Goal: Entertainment & Leisure: Browse casually

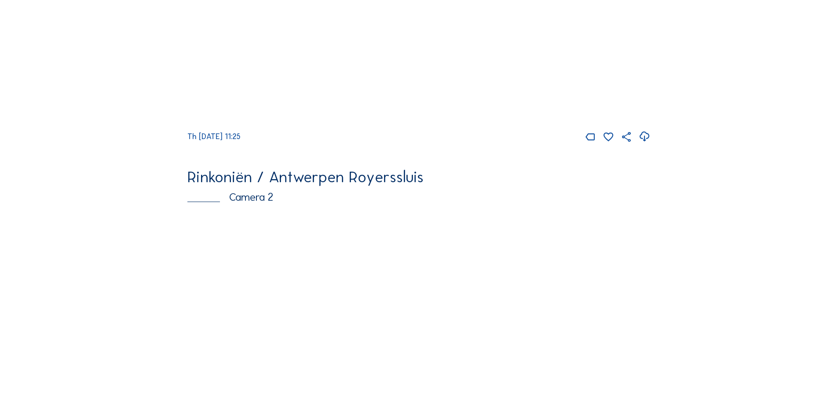
scroll to position [528, 0]
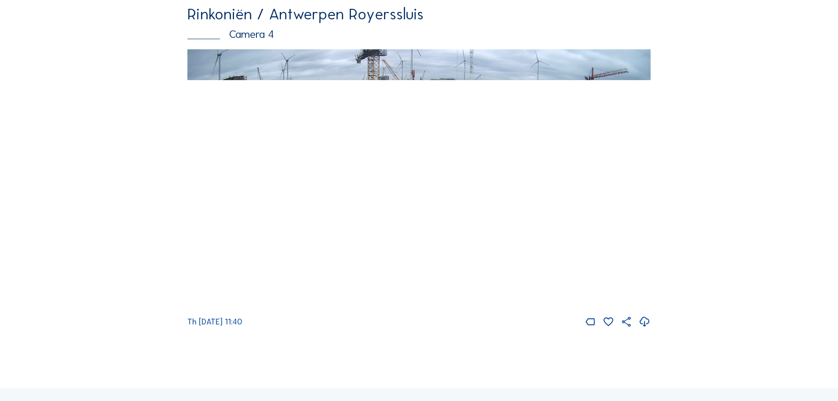
scroll to position [1583, 0]
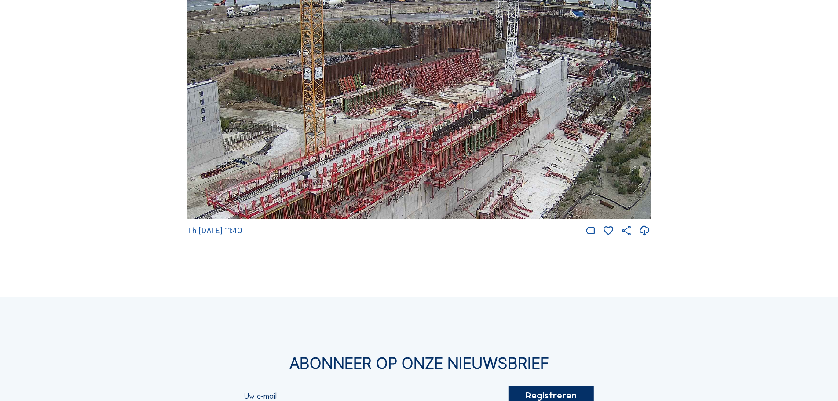
drag, startPoint x: 478, startPoint y: 61, endPoint x: 325, endPoint y: 151, distance: 177.0
click at [323, 160] on img at bounding box center [418, 88] width 463 height 261
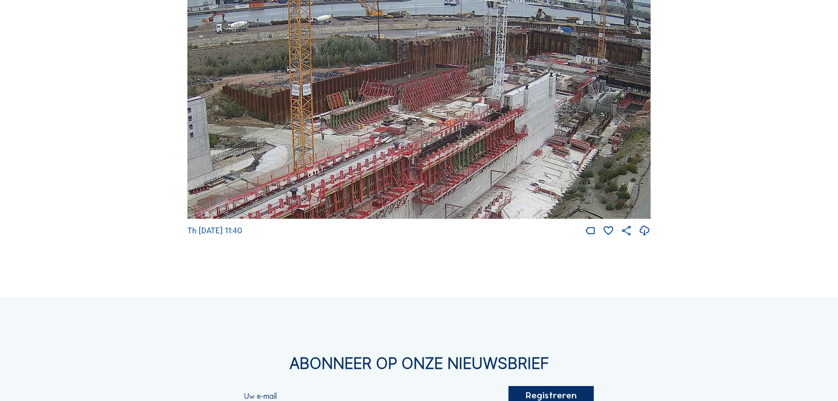
drag, startPoint x: 562, startPoint y: 56, endPoint x: 539, endPoint y: 86, distance: 37.9
click at [539, 86] on img at bounding box center [418, 88] width 463 height 261
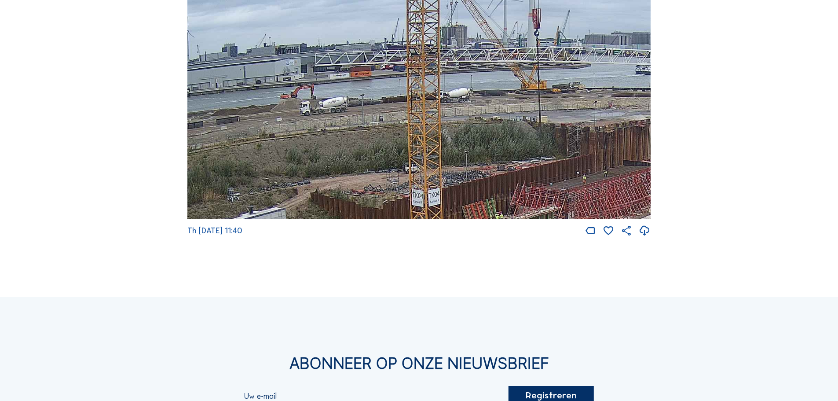
drag, startPoint x: 501, startPoint y: 52, endPoint x: 769, endPoint y: 136, distance: 281.3
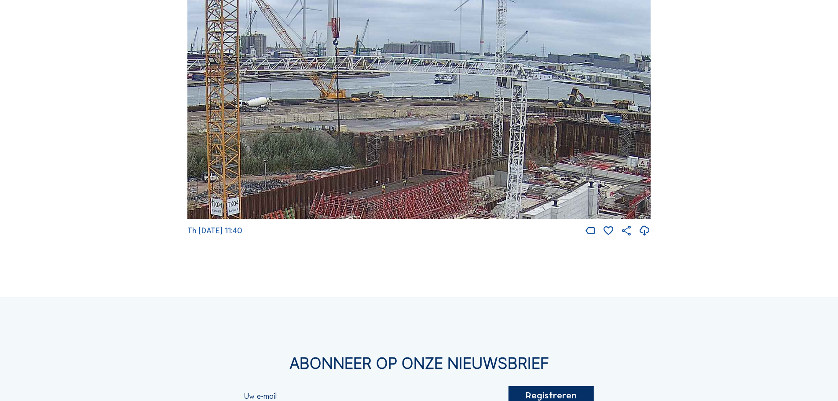
drag, startPoint x: 594, startPoint y: 123, endPoint x: 376, endPoint y: 149, distance: 218.8
click at [376, 149] on img at bounding box center [418, 88] width 463 height 261
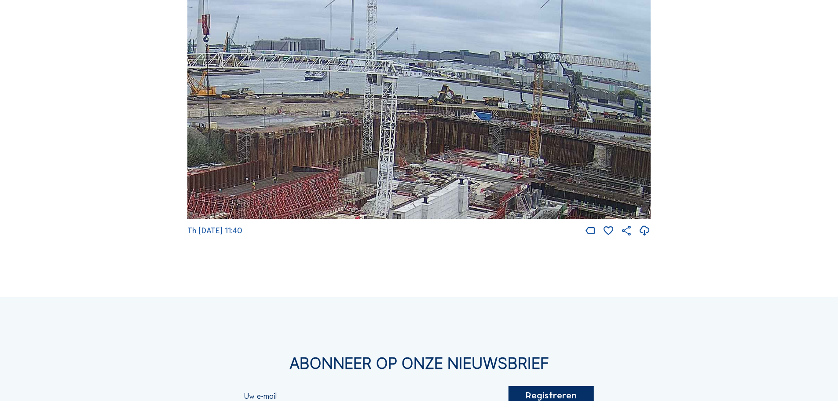
drag, startPoint x: 464, startPoint y: 121, endPoint x: 340, endPoint y: 112, distance: 123.9
click at [340, 112] on img at bounding box center [418, 88] width 463 height 261
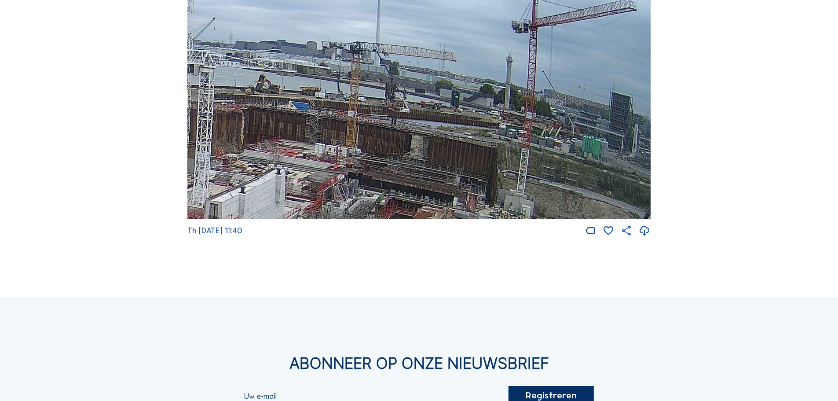
drag, startPoint x: 550, startPoint y: 125, endPoint x: 510, endPoint y: 123, distance: 40.9
click at [510, 123] on img at bounding box center [418, 88] width 463 height 261
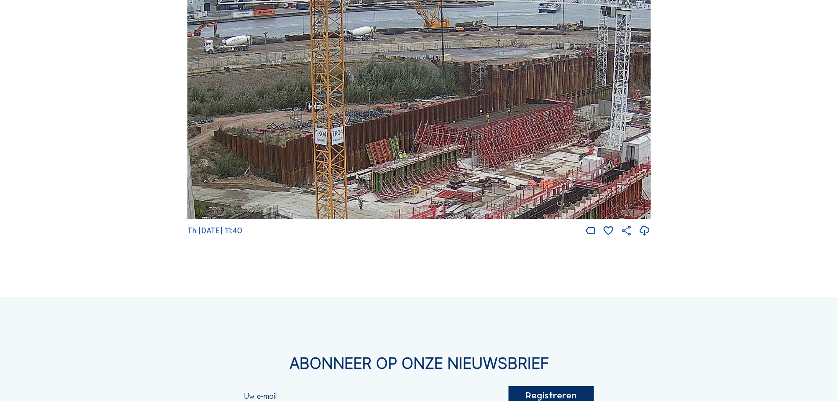
drag, startPoint x: 267, startPoint y: 146, endPoint x: 783, endPoint y: 90, distance: 518.7
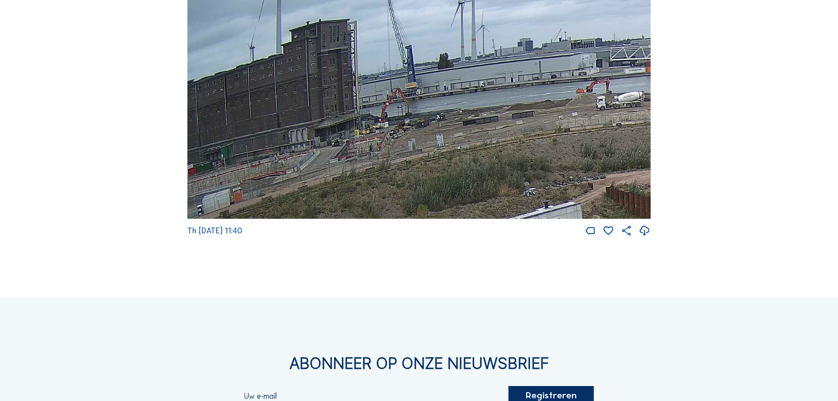
drag, startPoint x: 339, startPoint y: 109, endPoint x: 844, endPoint y: 163, distance: 507.2
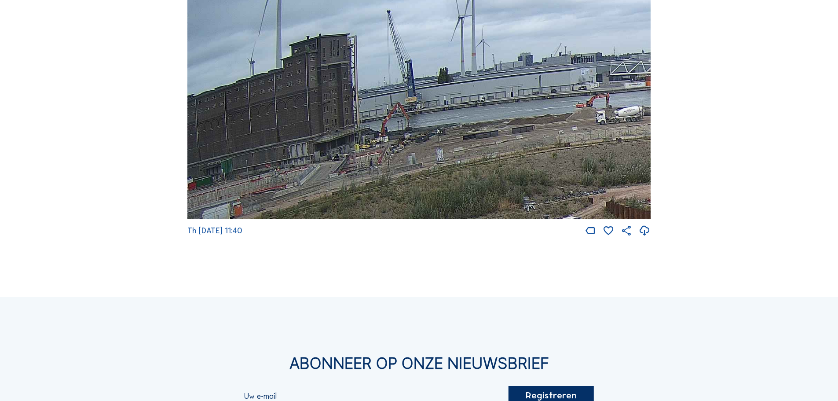
drag, startPoint x: 497, startPoint y: 136, endPoint x: 707, endPoint y: 199, distance: 218.6
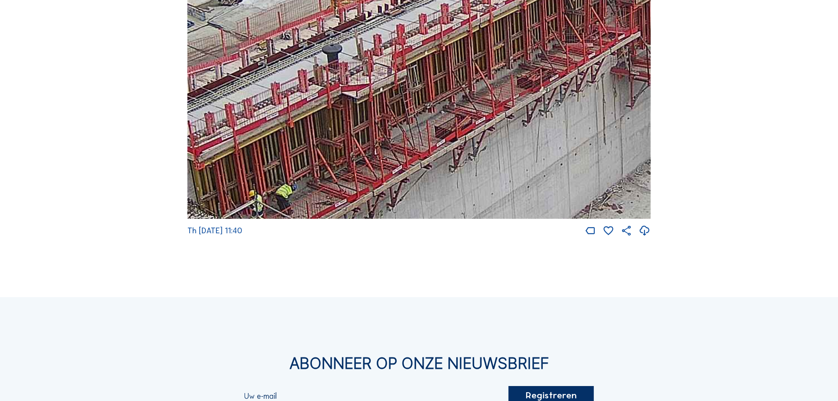
drag, startPoint x: 543, startPoint y: 84, endPoint x: 395, endPoint y: 149, distance: 161.8
click at [449, 158] on img at bounding box center [418, 88] width 463 height 261
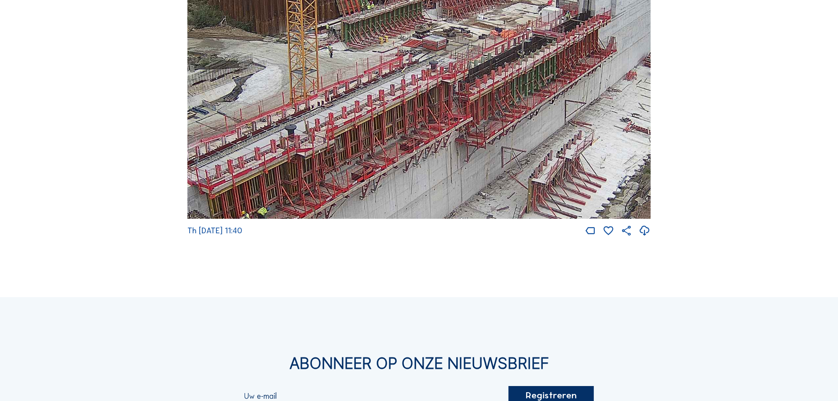
drag, startPoint x: 524, startPoint y: 69, endPoint x: 338, endPoint y: 193, distance: 223.5
click at [338, 193] on img at bounding box center [418, 88] width 463 height 261
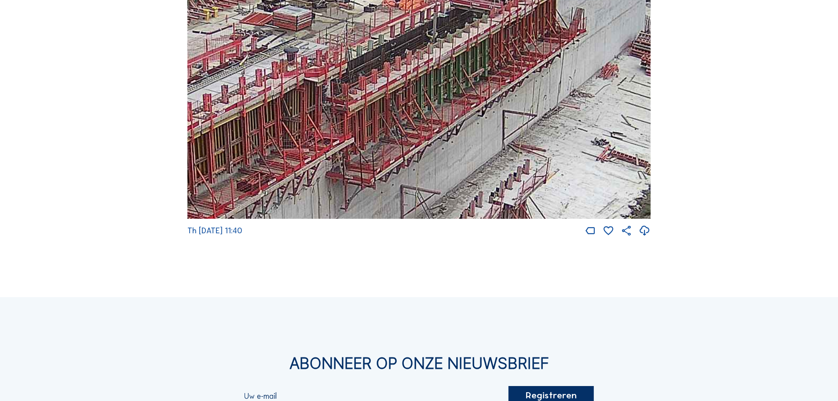
drag, startPoint x: 321, startPoint y: 198, endPoint x: 360, endPoint y: 113, distance: 93.3
click at [360, 113] on img at bounding box center [418, 88] width 463 height 261
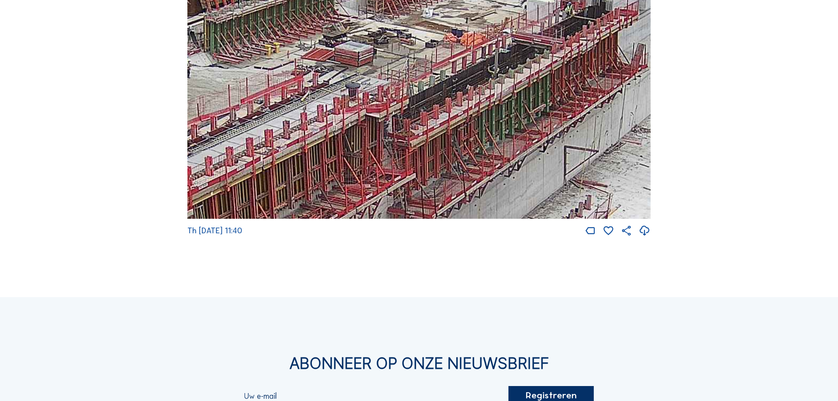
drag, startPoint x: 297, startPoint y: 118, endPoint x: 359, endPoint y: 153, distance: 71.1
click at [359, 153] on img at bounding box center [418, 88] width 463 height 261
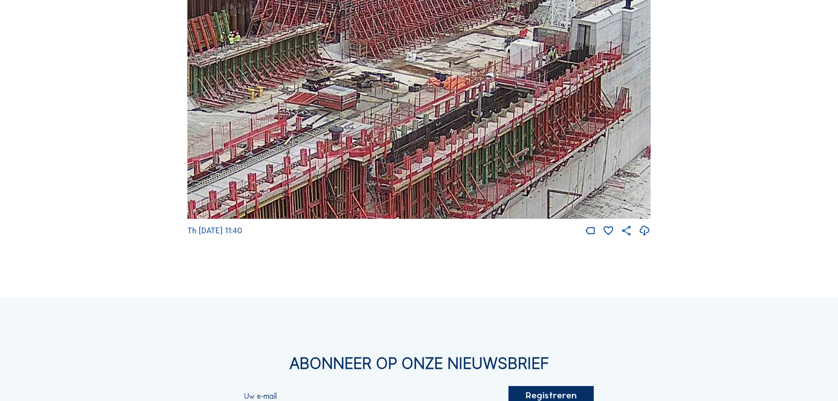
drag, startPoint x: 594, startPoint y: 105, endPoint x: 579, endPoint y: 148, distance: 45.9
click at [579, 148] on img at bounding box center [418, 88] width 463 height 261
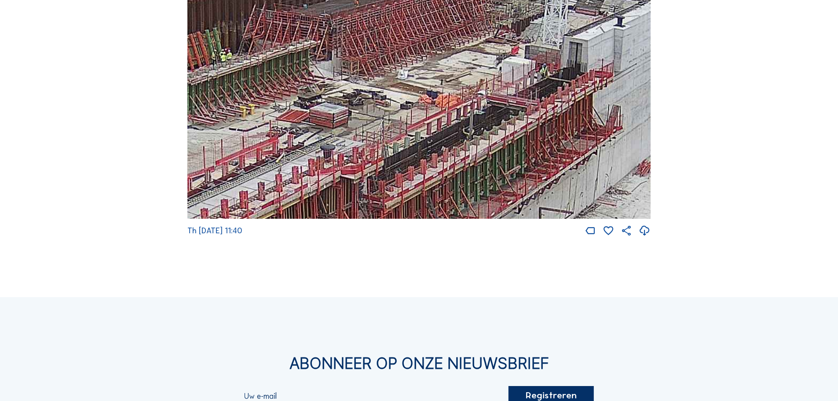
drag, startPoint x: 568, startPoint y: 120, endPoint x: 560, endPoint y: 138, distance: 20.1
click at [560, 138] on img at bounding box center [418, 88] width 463 height 261
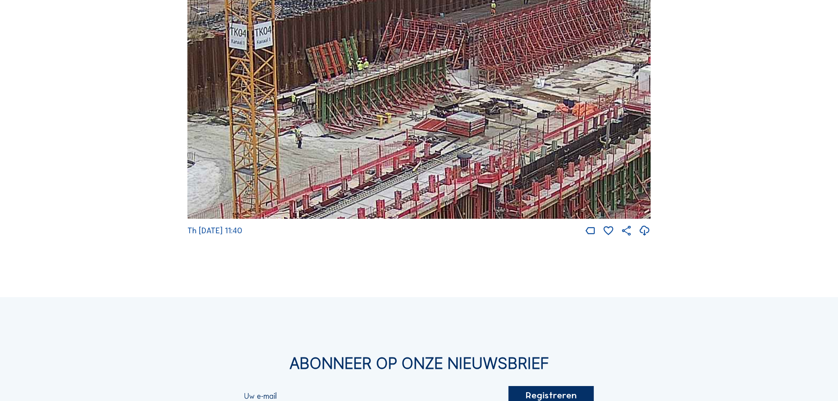
drag, startPoint x: 295, startPoint y: 112, endPoint x: 381, endPoint y: 123, distance: 85.9
click at [381, 123] on img at bounding box center [418, 88] width 463 height 261
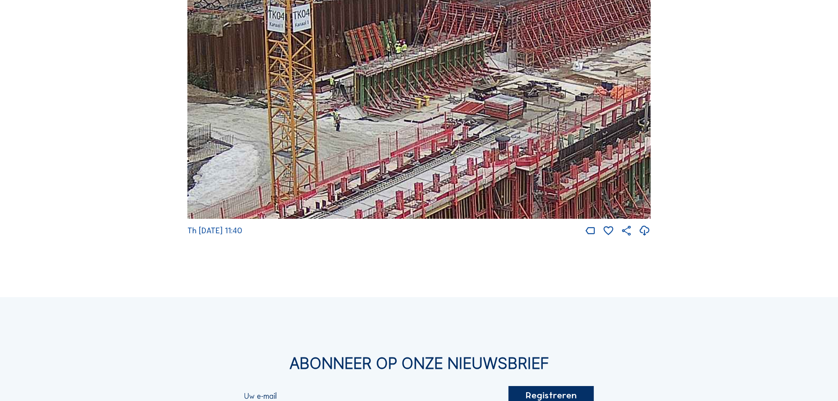
drag, startPoint x: 365, startPoint y: 169, endPoint x: 286, endPoint y: 204, distance: 86.0
click at [286, 204] on img at bounding box center [418, 88] width 463 height 261
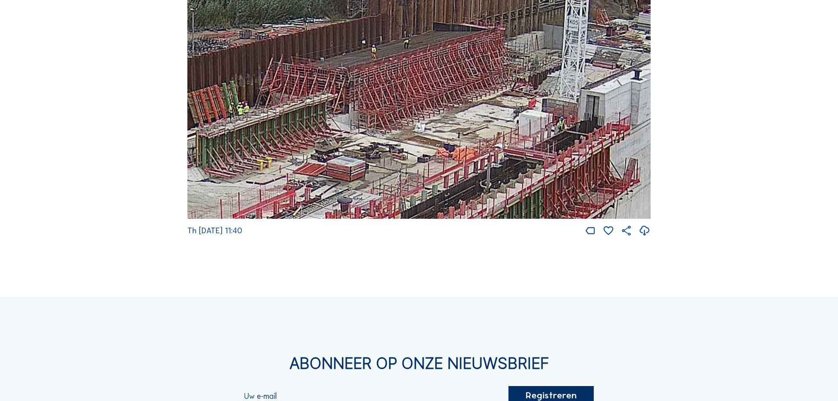
drag, startPoint x: 528, startPoint y: 113, endPoint x: 444, endPoint y: 123, distance: 84.5
click at [444, 123] on img at bounding box center [418, 88] width 463 height 261
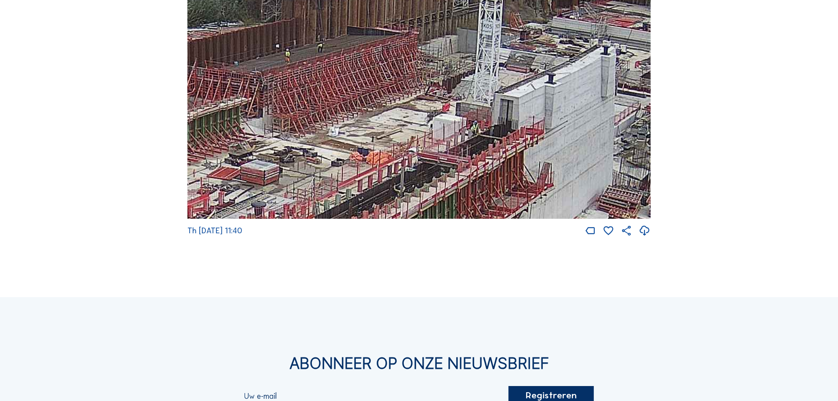
drag, startPoint x: 542, startPoint y: 117, endPoint x: 496, endPoint y: 117, distance: 45.3
click at [496, 117] on img at bounding box center [418, 88] width 463 height 261
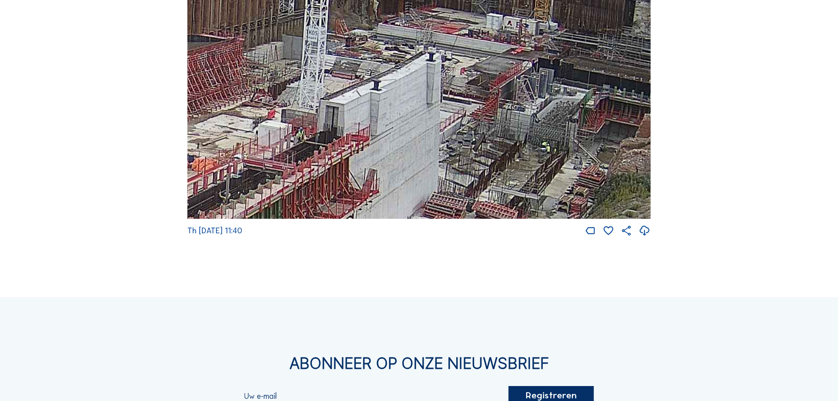
drag, startPoint x: 592, startPoint y: 119, endPoint x: 463, endPoint y: 125, distance: 129.4
click at [463, 125] on img at bounding box center [418, 88] width 463 height 261
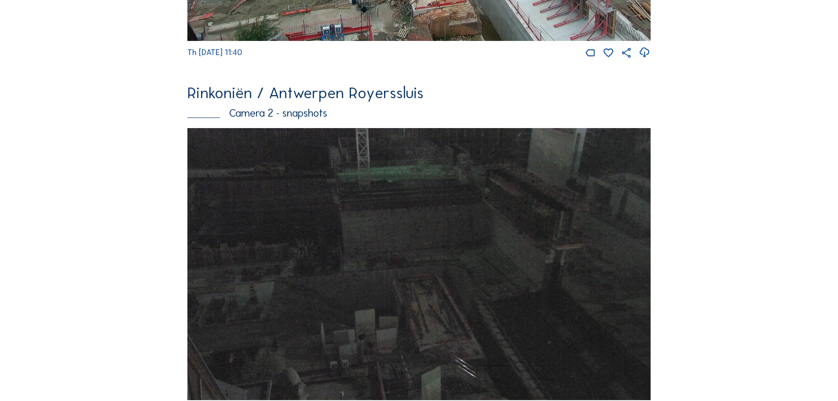
scroll to position [528, 0]
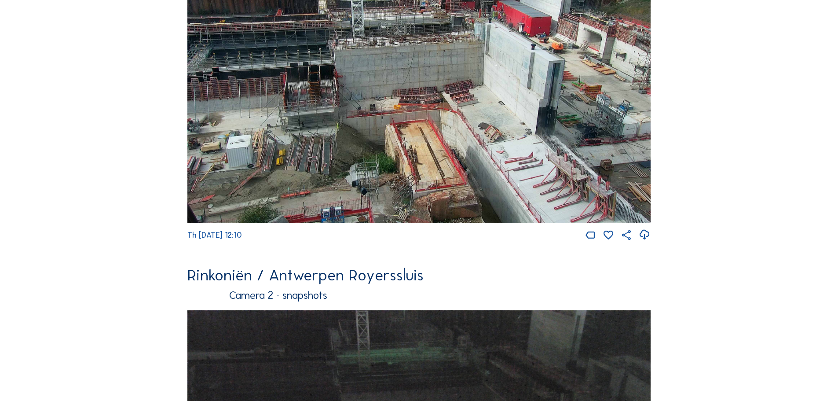
scroll to position [88, 0]
